Goal: Task Accomplishment & Management: Complete application form

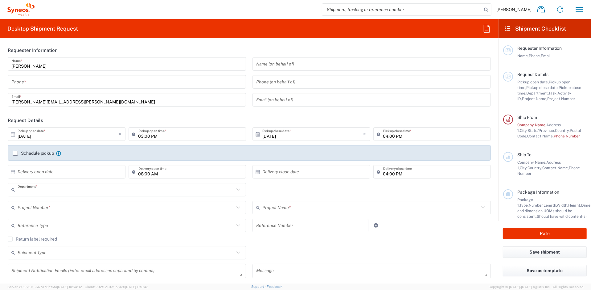
type input "8511"
type input "[US_STATE]"
type input "[GEOGRAPHIC_DATA]"
type input "Syneos Health, LLC-[GEOGRAPHIC_DATA] [GEOGRAPHIC_DATA] [GEOGRAPHIC_DATA]"
click at [488, 31] on icon "button" at bounding box center [487, 29] width 10 height 10
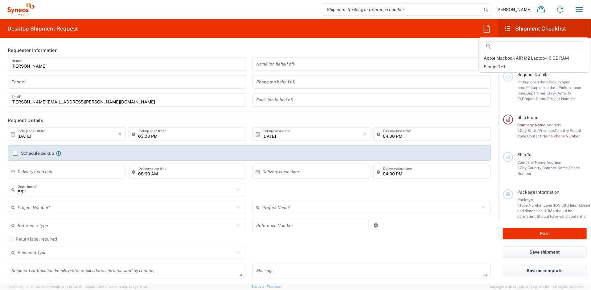
click at [443, 54] on header "Requester Information" at bounding box center [249, 50] width 493 height 14
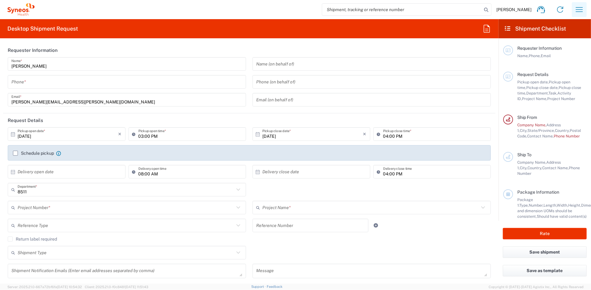
click at [577, 8] on icon "button" at bounding box center [580, 10] width 10 height 10
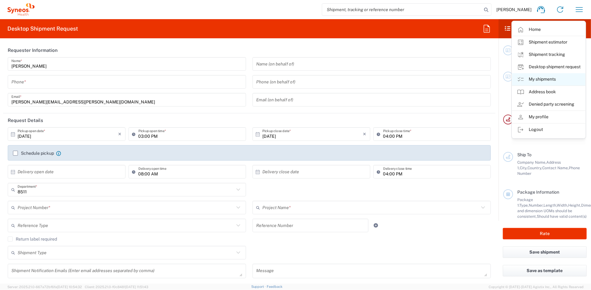
click at [534, 80] on link "My shipments" at bounding box center [548, 79] width 73 height 12
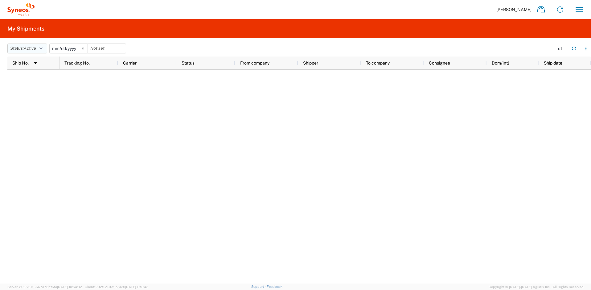
click at [47, 48] on button "Status: Active" at bounding box center [27, 48] width 40 height 10
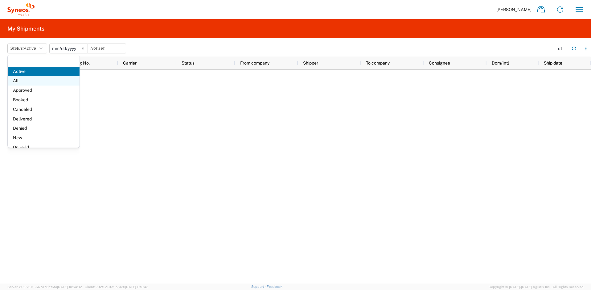
click at [23, 82] on span "All" at bounding box center [44, 81] width 72 height 10
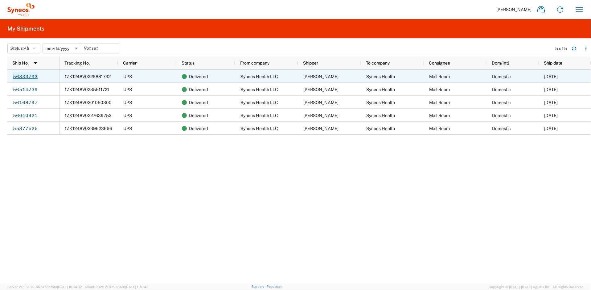
click at [28, 78] on link "56833793" at bounding box center [25, 77] width 25 height 10
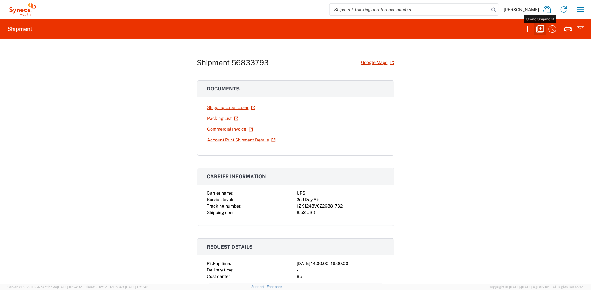
click at [538, 29] on icon "button" at bounding box center [540, 29] width 10 height 10
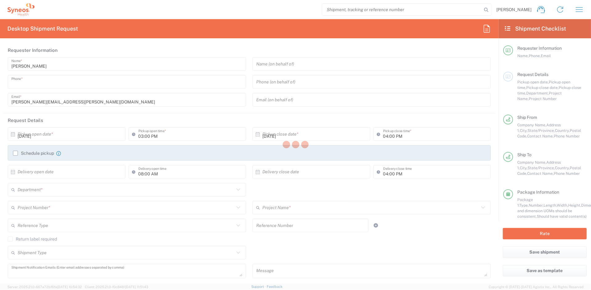
type input "[PHONE_NUMBER]"
type input "02:00 PM"
type input "08:00 PM"
type textarea "[PERSON_NAME][EMAIL_ADDRESS][PERSON_NAME][DOMAIN_NAME]"
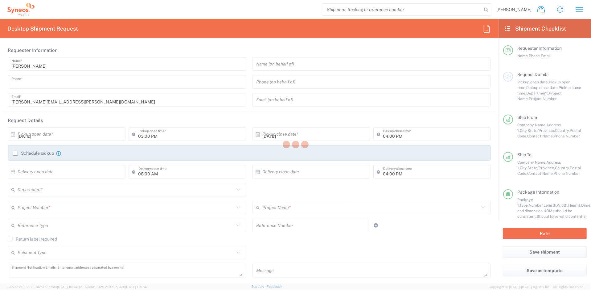
type input "Syneos Health LLC"
type input "[GEOGRAPHIC_DATA]"
type input "Morrisville"
type input "27560"
type input "[PERSON_NAME]"
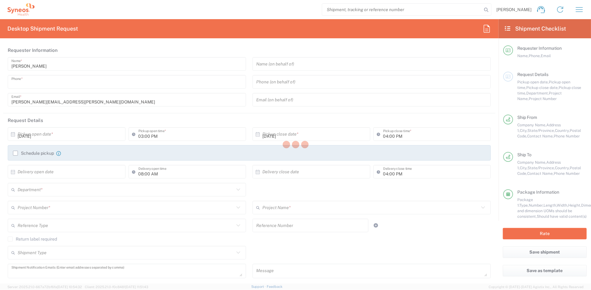
type input "[PHONE_NUMBER]"
type input "[PERSON_NAME][EMAIL_ADDRESS][PERSON_NAME][DOMAIN_NAME]"
type input "Syneos Health"
type input "1030 Sync St"
type input "Morrisville"
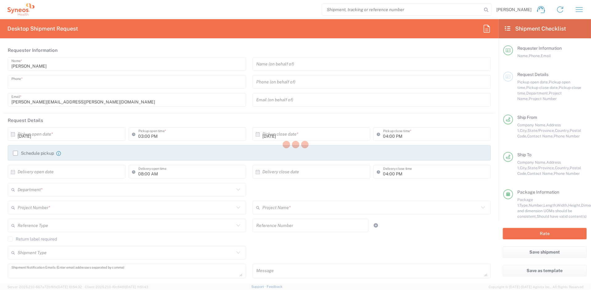
type input "[GEOGRAPHIC_DATA]"
type input "27560"
type input "Mail Room"
type input "[PHONE_NUMBER]"
type input "Sender/Shipper"
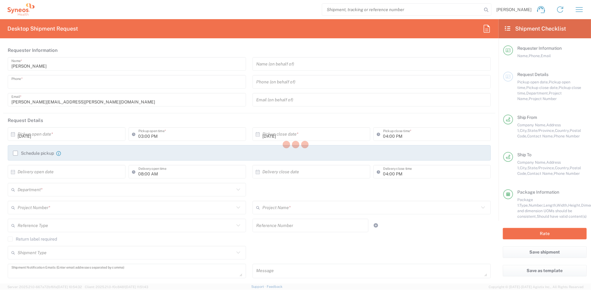
type input "Sender/Shipper"
type input "8511"
type input "8511 DEPARTMENTAL EXPENSE"
type input "[US_STATE]"
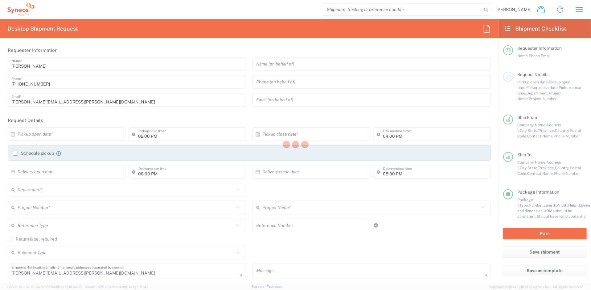
type input "[US_STATE]"
type input "Envelope"
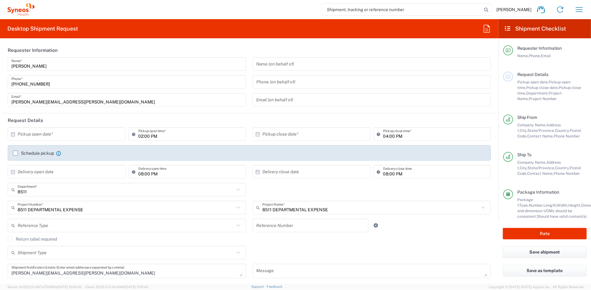
click at [60, 132] on input "text" at bounding box center [68, 134] width 101 height 11
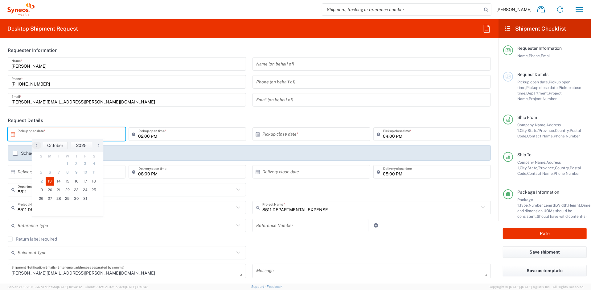
click at [50, 181] on span "13" at bounding box center [50, 181] width 9 height 9
type input "[DATE]"
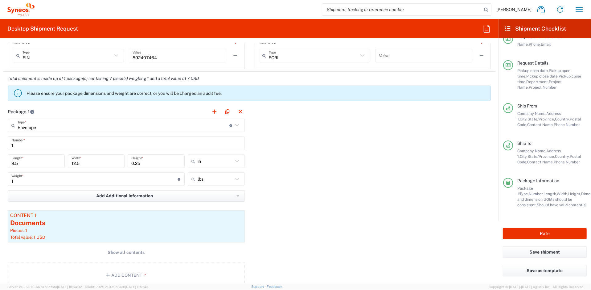
scroll to position [489, 0]
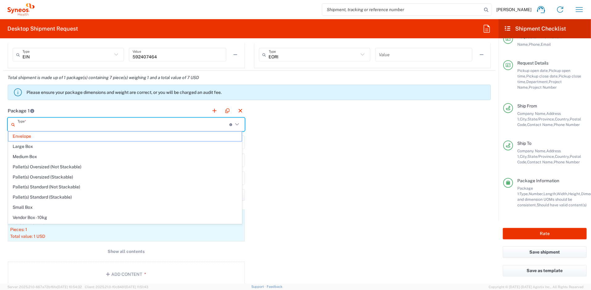
click at [118, 123] on input "text" at bounding box center [124, 124] width 212 height 11
click at [123, 126] on input "text" at bounding box center [124, 124] width 212 height 11
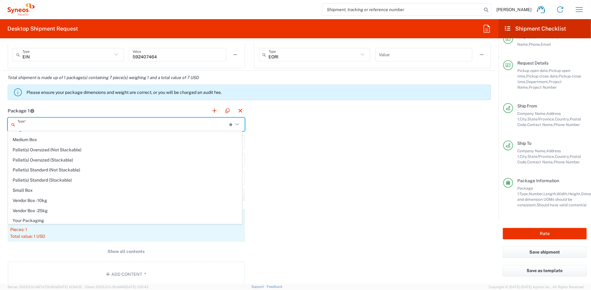
scroll to position [0, 0]
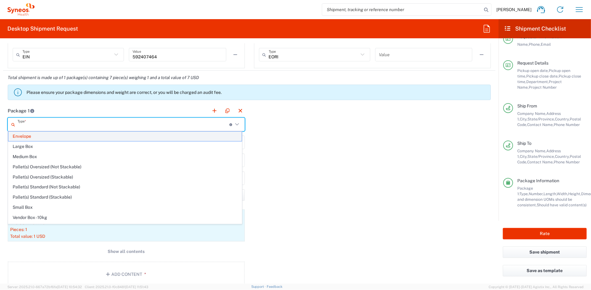
click at [73, 137] on span "Envelope" at bounding box center [124, 136] width 233 height 10
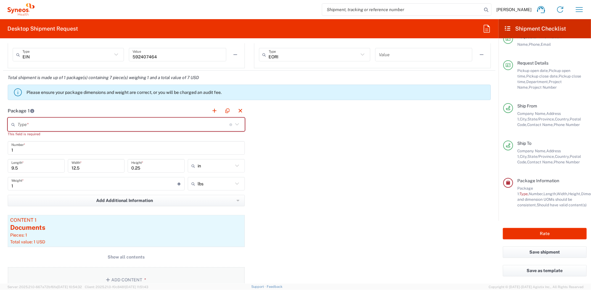
click at [136, 274] on button "Add Content *" at bounding box center [126, 279] width 237 height 25
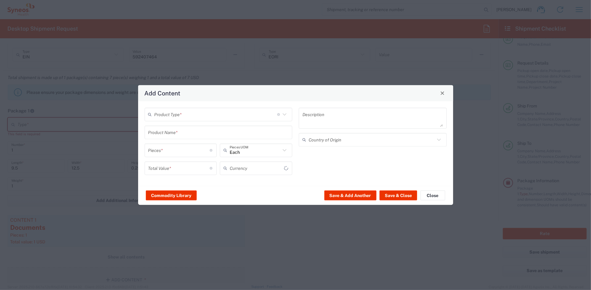
type input "US Dollar"
click at [285, 112] on icon at bounding box center [285, 114] width 8 height 8
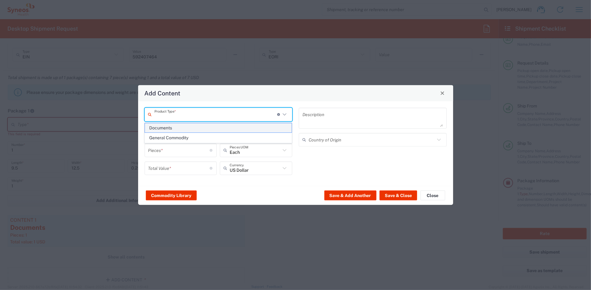
click at [174, 128] on span "Documents" at bounding box center [218, 128] width 147 height 10
type input "Documents"
type input "1"
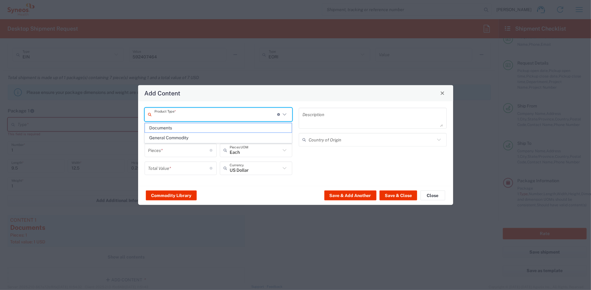
type textarea "Documents"
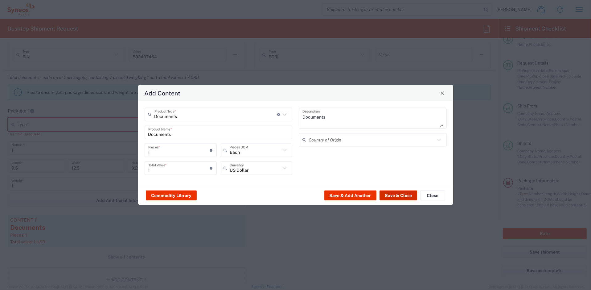
click at [403, 195] on button "Save & Close" at bounding box center [399, 195] width 38 height 10
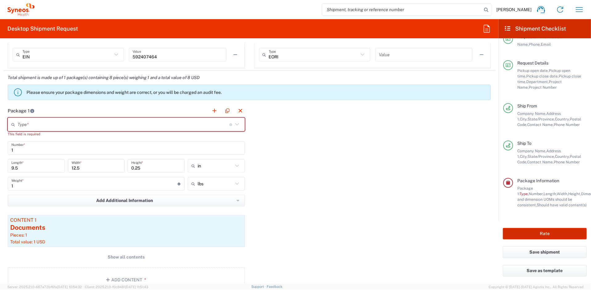
click at [535, 230] on button "Rate" at bounding box center [545, 233] width 84 height 11
click at [195, 125] on input "text" at bounding box center [124, 124] width 212 height 11
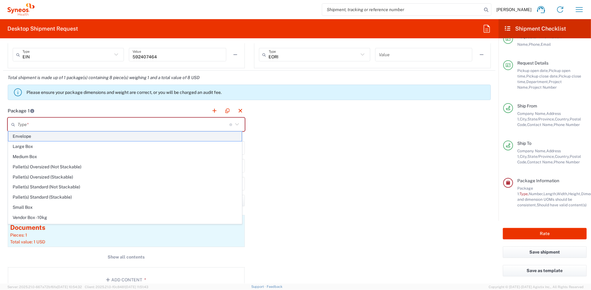
click at [71, 137] on span "Envelope" at bounding box center [124, 136] width 233 height 10
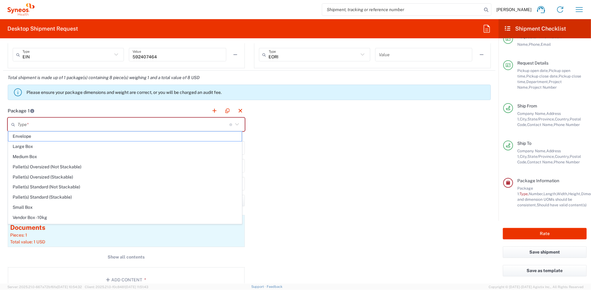
type input "Envelope"
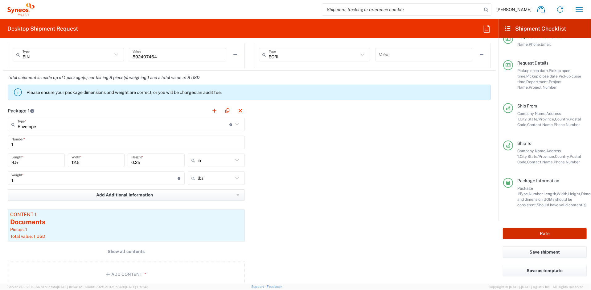
click at [565, 231] on button "Rate" at bounding box center [545, 233] width 84 height 11
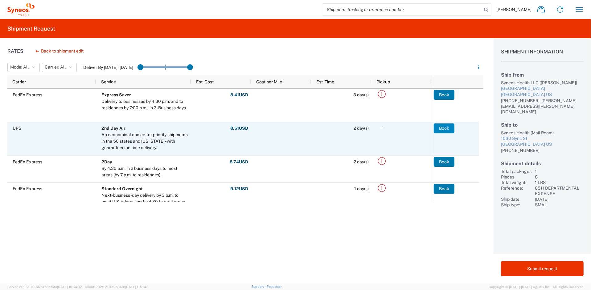
click at [438, 128] on button "Book" at bounding box center [444, 128] width 21 height 10
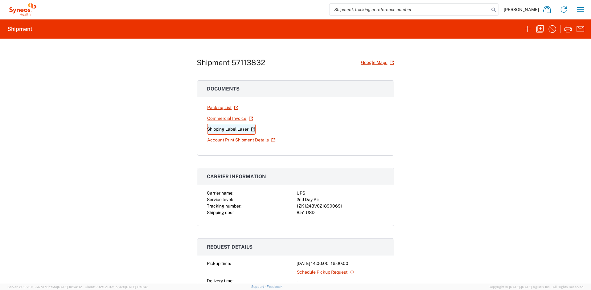
click at [230, 132] on link "Shipping Label Laser" at bounding box center [231, 129] width 48 height 11
